Goal: Information Seeking & Learning: Check status

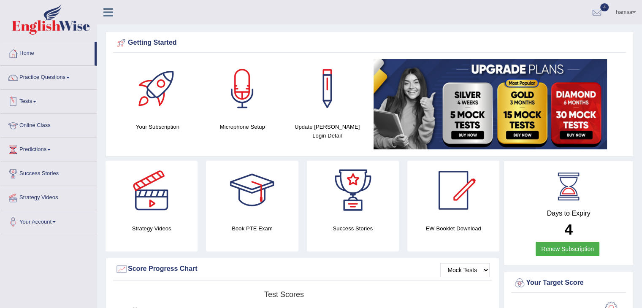
click at [32, 101] on link "Tests" at bounding box center [48, 100] width 96 height 21
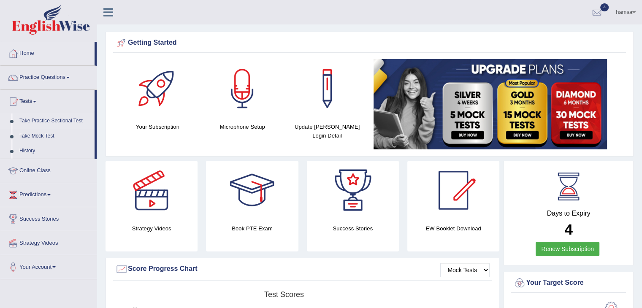
click at [33, 120] on link "Take Practice Sectional Test" at bounding box center [55, 120] width 79 height 15
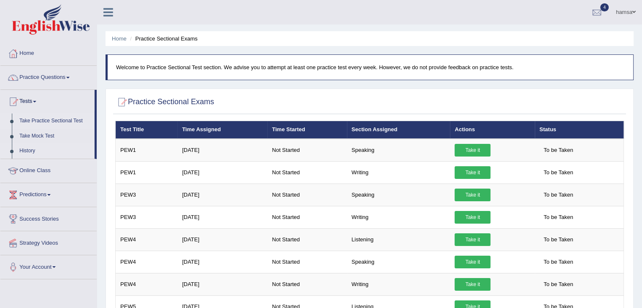
click at [24, 152] on link "History" at bounding box center [55, 150] width 79 height 15
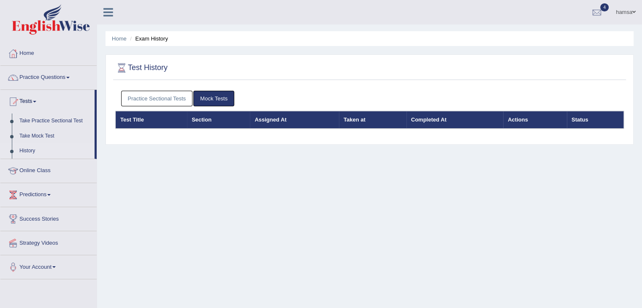
click at [165, 98] on link "Practice Sectional Tests" at bounding box center [157, 99] width 72 height 16
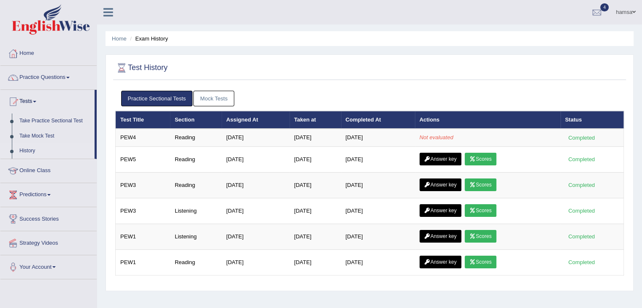
click at [84, 58] on link "Home" at bounding box center [48, 52] width 96 height 21
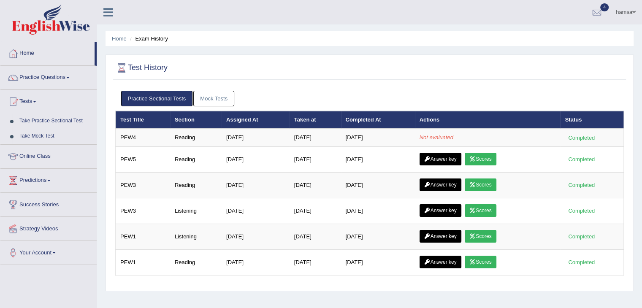
click at [84, 58] on link "Home" at bounding box center [47, 52] width 94 height 21
